Goal: Task Accomplishment & Management: Use online tool/utility

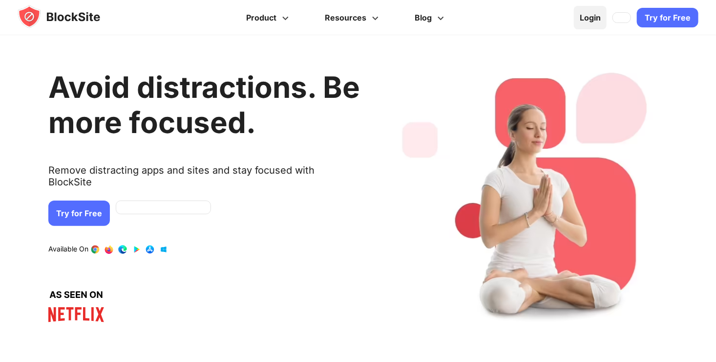
click at [589, 17] on link "Login" at bounding box center [590, 17] width 33 height 23
click at [622, 21] on link at bounding box center [622, 17] width 19 height 11
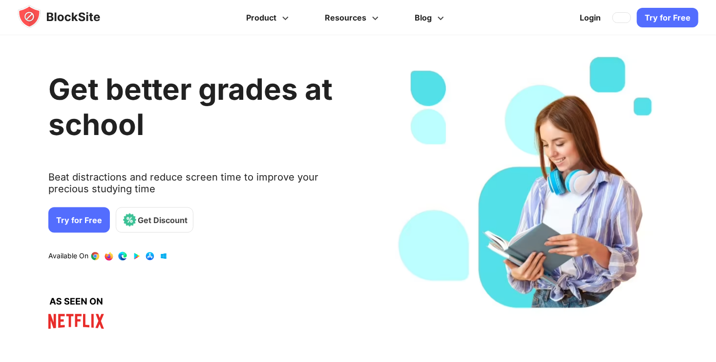
scroll to position [949, 0]
